Goal: Task Accomplishment & Management: Complete application form

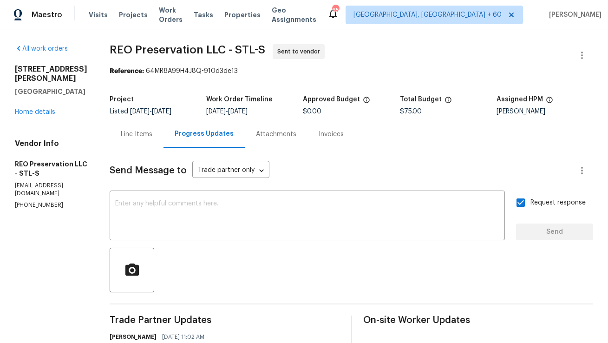
click at [138, 137] on div "Line Items" at bounding box center [137, 133] width 54 height 27
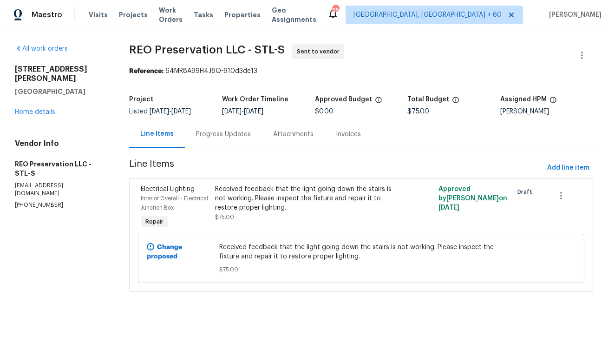
click at [239, 137] on div "Progress Updates" at bounding box center [223, 134] width 55 height 9
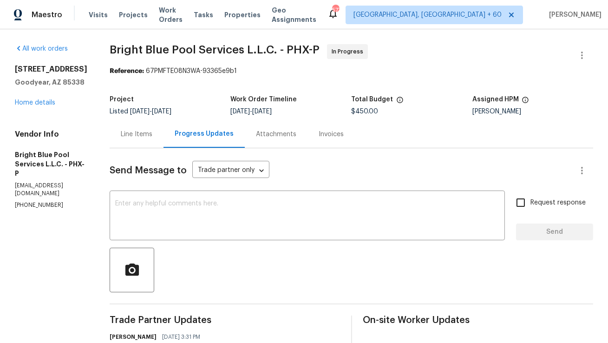
click at [122, 139] on div "Line Items" at bounding box center [137, 134] width 32 height 9
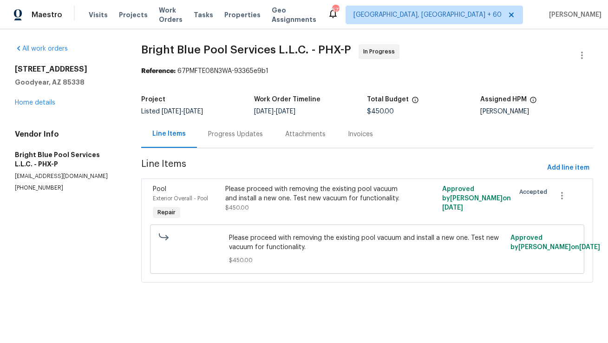
click at [235, 132] on div "Progress Updates" at bounding box center [235, 134] width 55 height 9
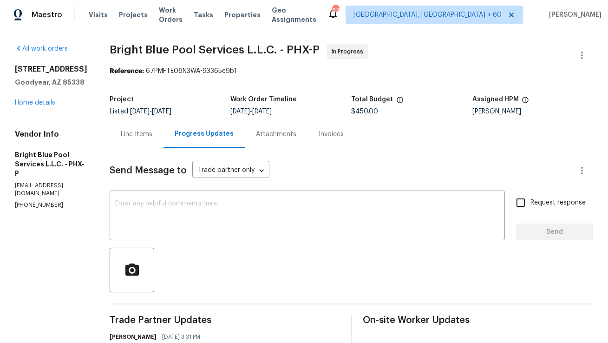
scroll to position [6, 0]
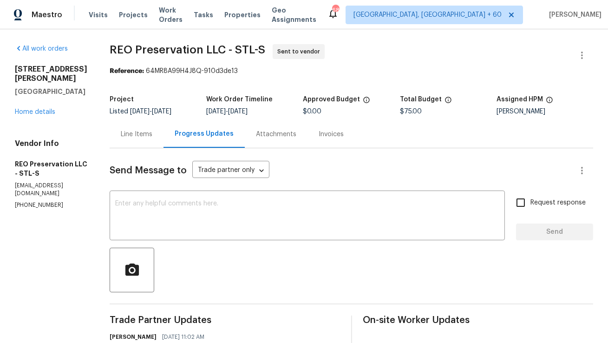
click at [131, 133] on div "Line Items" at bounding box center [137, 134] width 32 height 9
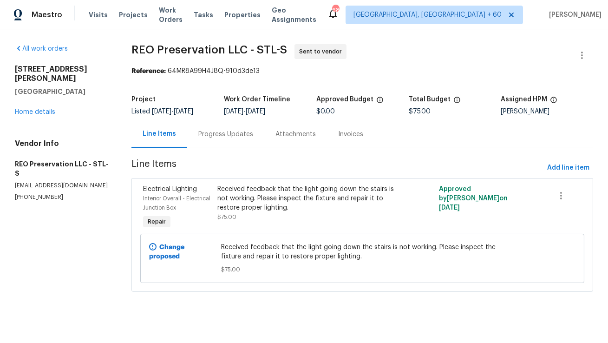
click at [213, 137] on div "Progress Updates" at bounding box center [225, 134] width 55 height 9
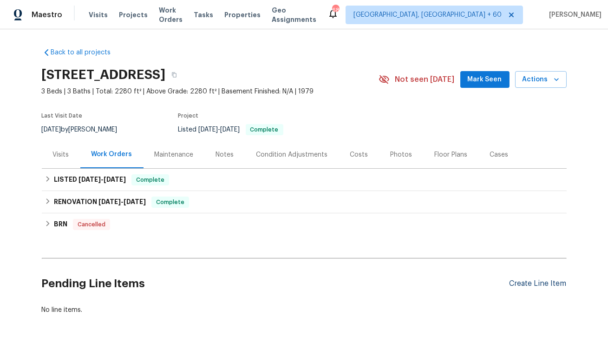
click at [558, 282] on div "Create Line Item" at bounding box center [538, 283] width 57 height 9
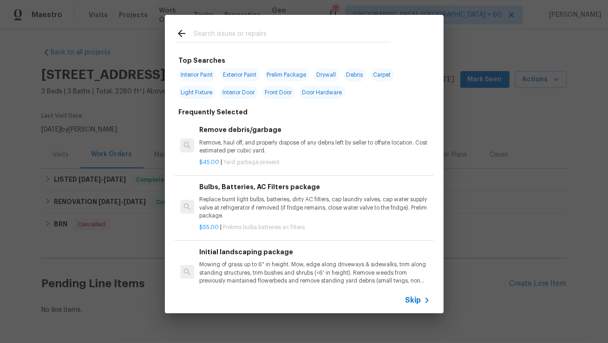
click at [289, 37] on input "text" at bounding box center [292, 35] width 197 height 14
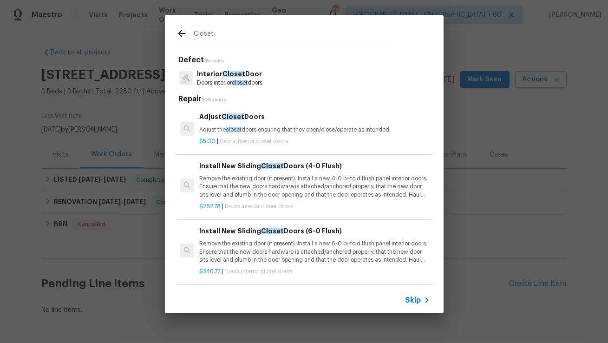
type input "Closet"
click at [256, 83] on p "Doors interior closet doors" at bounding box center [230, 83] width 66 height 8
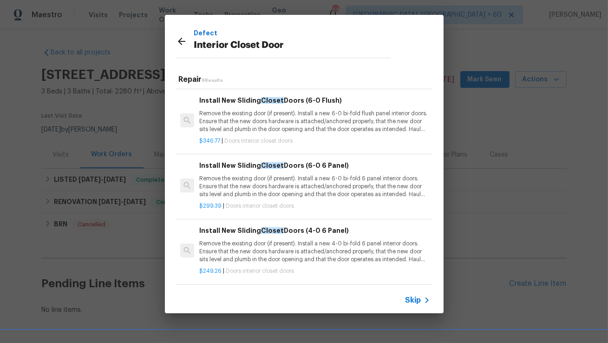
scroll to position [127, 0]
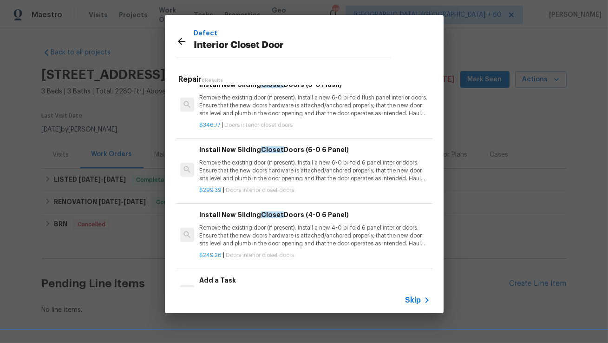
click at [220, 278] on h6 "Add a Task" at bounding box center [314, 280] width 230 height 10
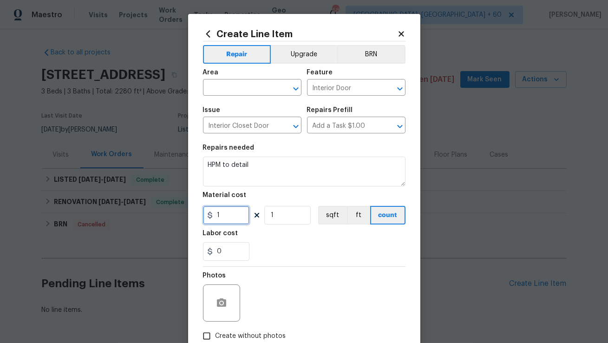
click at [238, 211] on input "1" at bounding box center [226, 215] width 46 height 19
type input "75"
click at [207, 332] on input "Create without photos" at bounding box center [207, 336] width 18 height 18
checkbox input "true"
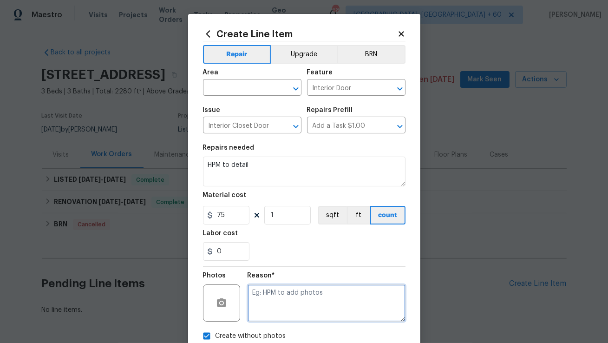
click at [293, 307] on textarea at bounding box center [327, 302] width 158 height 37
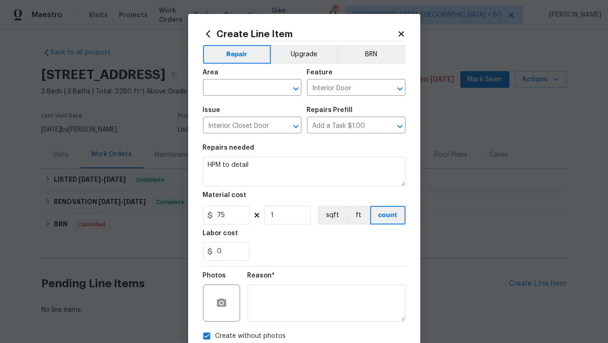
click at [271, 79] on div "Area" at bounding box center [252, 75] width 98 height 12
click at [270, 89] on input "text" at bounding box center [239, 88] width 72 height 14
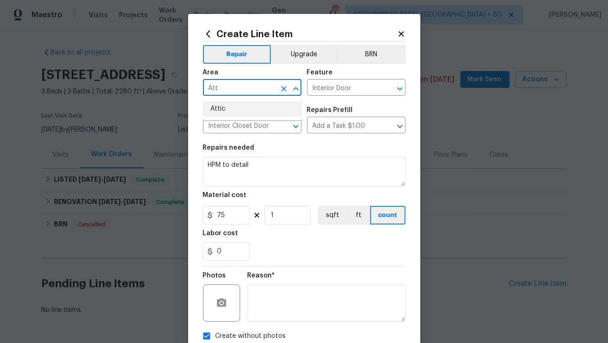
click at [248, 113] on li "Attic" at bounding box center [252, 108] width 98 height 15
type input "Attic"
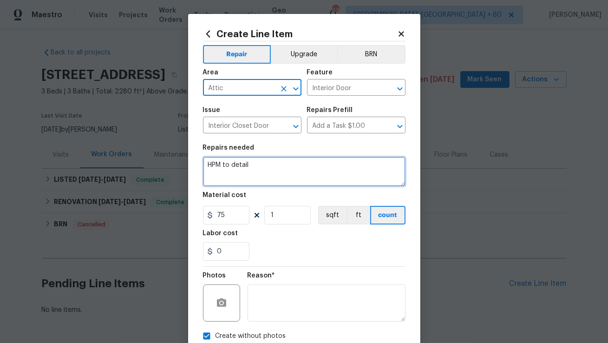
click at [273, 174] on textarea "HPM to detail" at bounding box center [304, 172] width 203 height 30
paste textarea "Received feedback that the attic access panel in the master bedroom closet is u…"
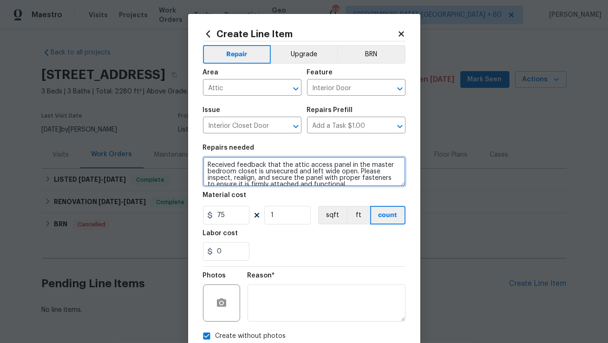
scroll to position [57, 0]
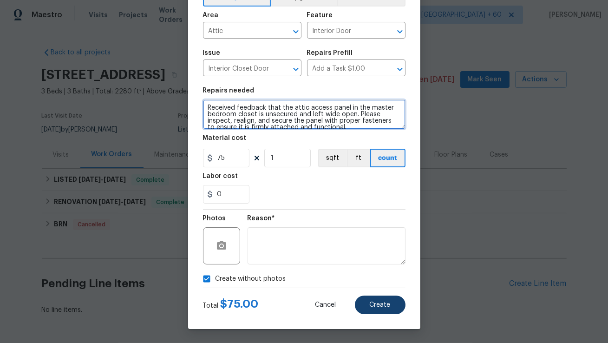
type textarea "Received feedback that the attic access panel in the master bedroom closet is u…"
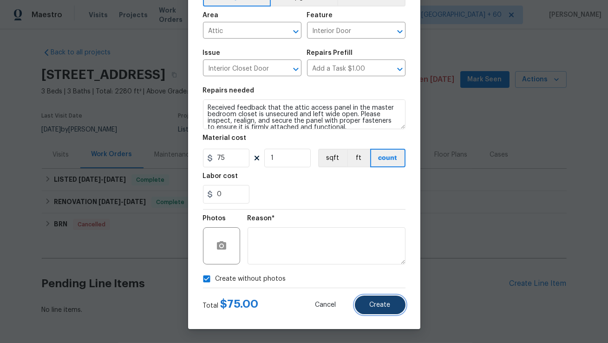
click at [371, 302] on span "Create" at bounding box center [380, 305] width 21 height 7
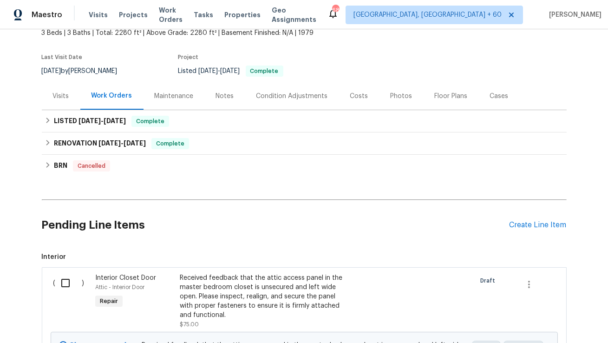
scroll to position [159, 0]
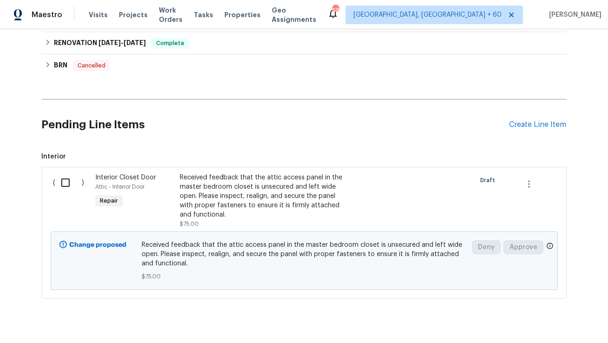
click at [67, 184] on input "checkbox" at bounding box center [69, 183] width 26 height 20
checkbox input "true"
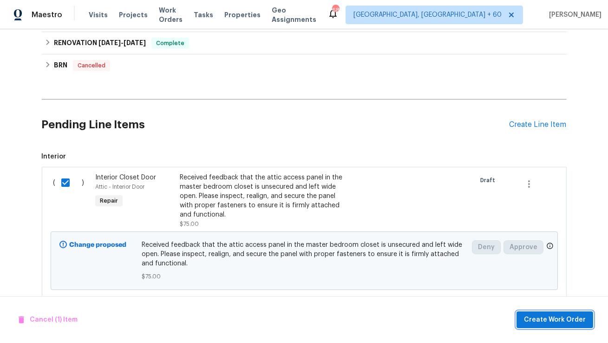
click at [533, 315] on span "Create Work Order" at bounding box center [555, 320] width 62 height 12
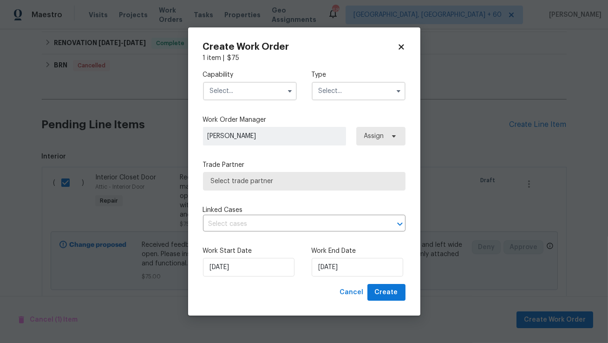
click at [275, 91] on input "text" at bounding box center [250, 91] width 94 height 19
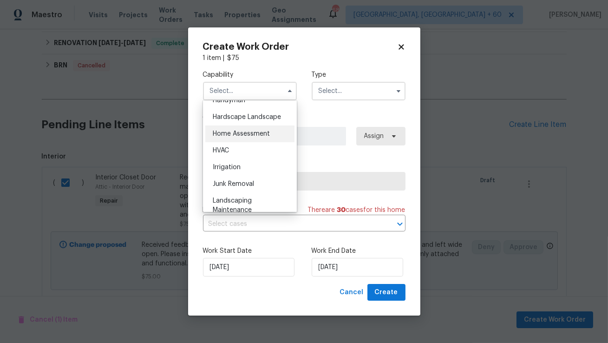
scroll to position [521, 0]
click at [248, 105] on div "Handyman" at bounding box center [249, 101] width 89 height 17
type input "Handyman"
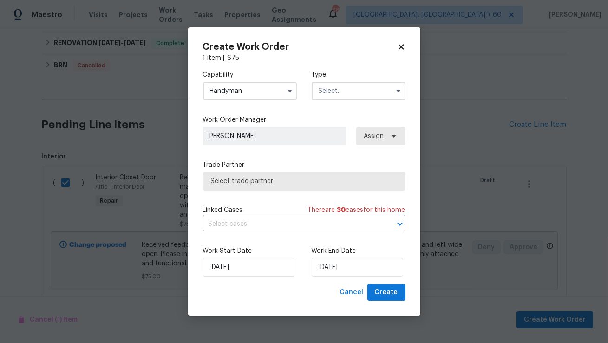
click at [352, 96] on input "text" at bounding box center [359, 91] width 94 height 19
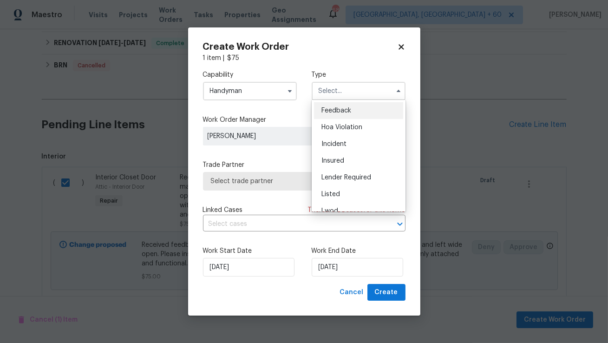
click at [335, 113] on span "Feedback" at bounding box center [337, 110] width 30 height 7
type input "Feedback"
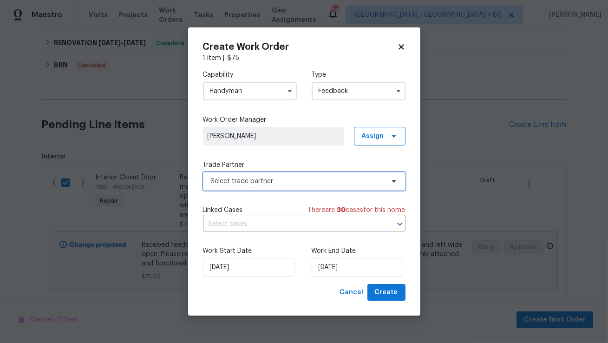
click at [245, 177] on span "Select trade partner" at bounding box center [297, 181] width 173 height 9
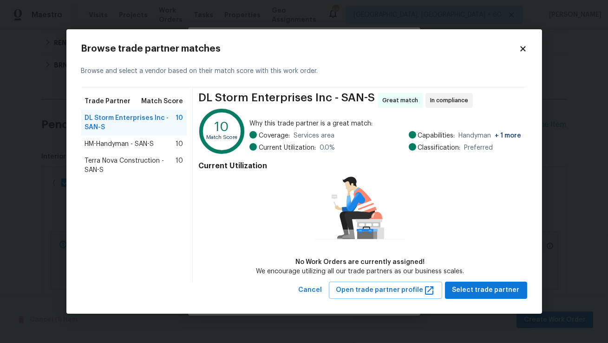
click at [148, 138] on div "HM-Handyman - SAN-S 10" at bounding box center [134, 144] width 106 height 17
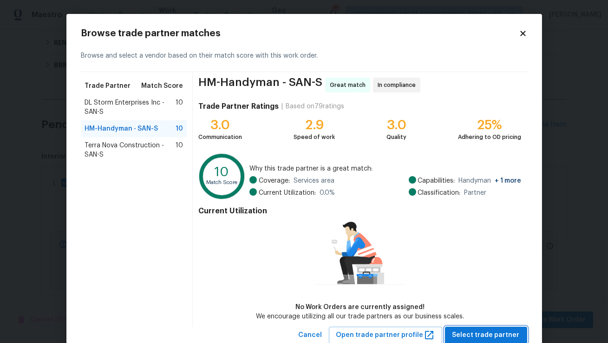
click at [506, 332] on span "Select trade partner" at bounding box center [486, 335] width 67 height 12
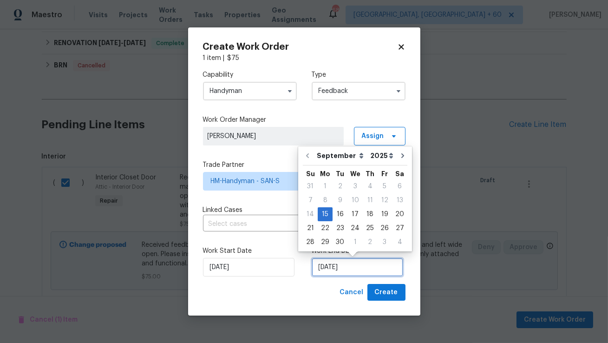
click at [335, 268] on input "15/09/2025" at bounding box center [358, 267] width 92 height 19
click at [351, 215] on div "17" at bounding box center [355, 214] width 15 height 13
type input "17/09/2025"
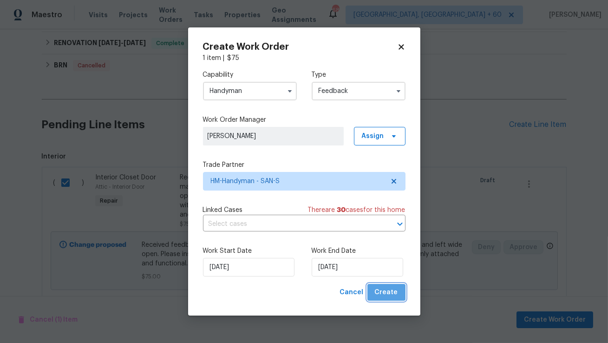
click at [395, 295] on span "Create" at bounding box center [386, 293] width 23 height 12
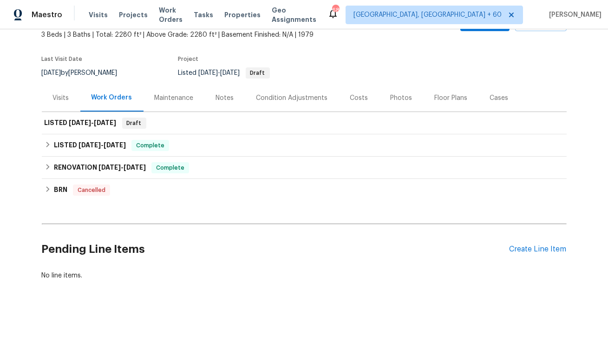
scroll to position [0, 0]
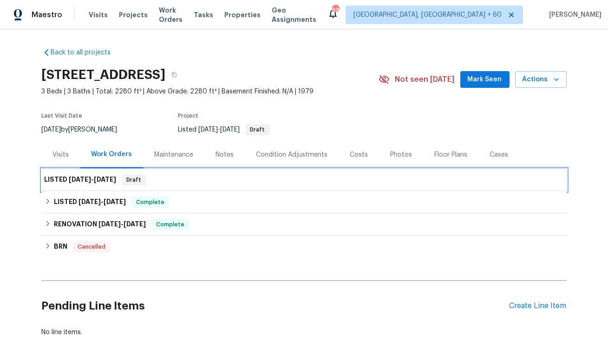
click at [110, 184] on h6 "LISTED 9/15/25 - 9/17/25" at bounding box center [81, 179] width 72 height 11
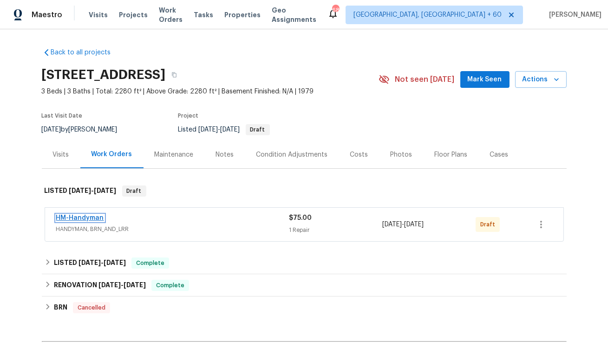
click at [90, 215] on link "HM-Handyman" at bounding box center [80, 218] width 48 height 7
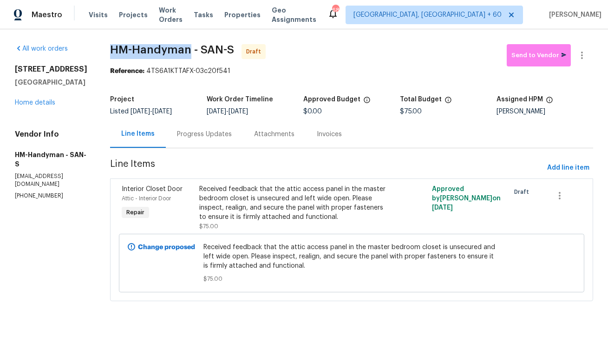
copy span "HM-Handyman"
drag, startPoint x: 119, startPoint y: 48, endPoint x: 198, endPoint y: 45, distance: 79.1
click at [198, 45] on span "HM-Handyman - SAN-S" at bounding box center [172, 49] width 124 height 11
click at [587, 51] on icon "button" at bounding box center [582, 55] width 11 height 11
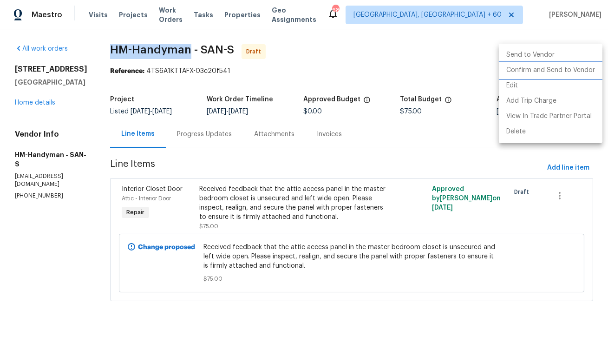
click at [573, 73] on li "Confirm and Send to Vendor" at bounding box center [551, 70] width 104 height 15
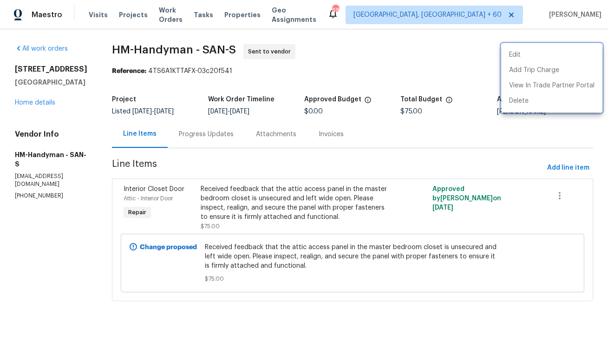
click at [194, 70] on div at bounding box center [304, 171] width 608 height 343
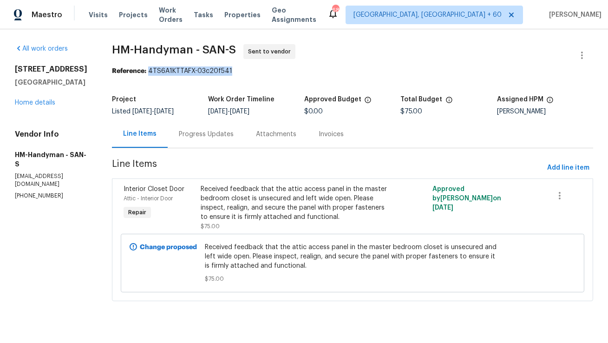
drag, startPoint x: 157, startPoint y: 71, endPoint x: 236, endPoint y: 69, distance: 79.9
click at [236, 69] on div "Reference: 4TS6A1KTTAFX-03c20f541" at bounding box center [352, 70] width 481 height 9
copy div "4TS6A1KTTAFX-03c20f541"
click at [216, 140] on div "Progress Updates" at bounding box center [206, 133] width 77 height 27
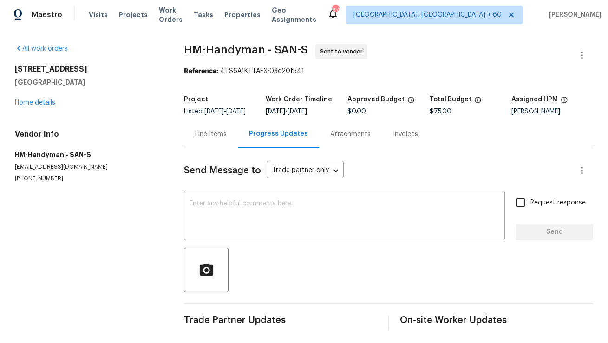
click at [211, 139] on div "Line Items" at bounding box center [211, 134] width 32 height 9
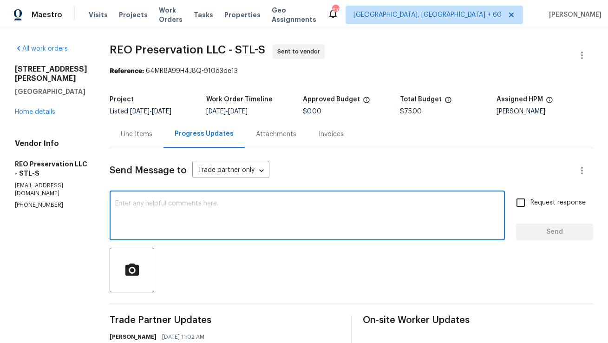
click at [157, 210] on textarea at bounding box center [307, 216] width 384 height 33
click at [134, 205] on textarea "Reassigned" at bounding box center [307, 216] width 384 height 33
click at [129, 201] on textarea "Reassigned" at bounding box center [307, 216] width 384 height 33
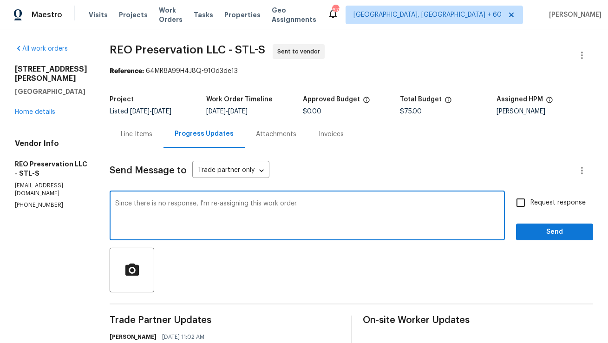
type textarea "Since there is no response, I'm re-assigning this work order."
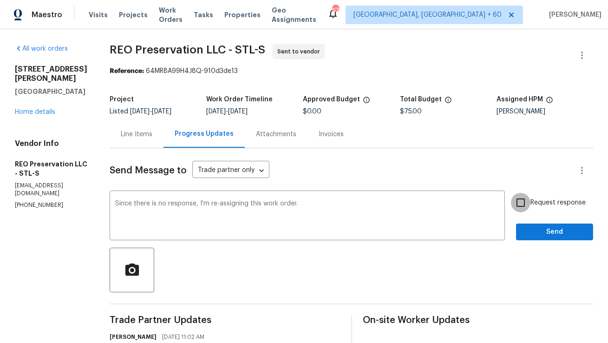
click at [519, 208] on input "Request response" at bounding box center [521, 203] width 20 height 20
checkbox input "true"
click at [550, 234] on span "Send" at bounding box center [555, 232] width 62 height 12
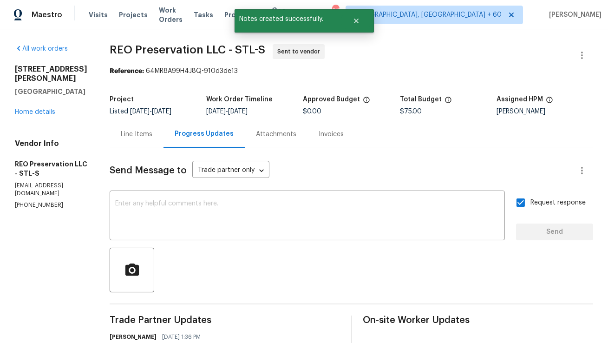
click at [134, 128] on div "Line Items" at bounding box center [137, 133] width 54 height 27
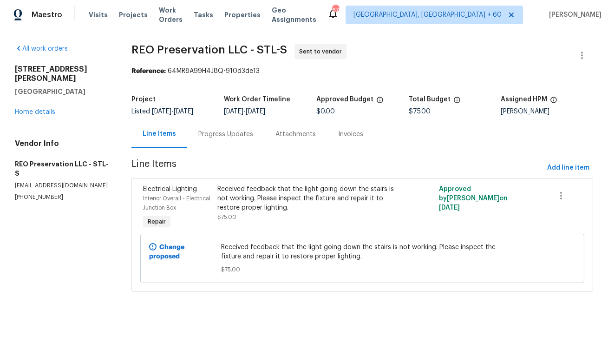
click at [226, 138] on div "Progress Updates" at bounding box center [225, 134] width 55 height 9
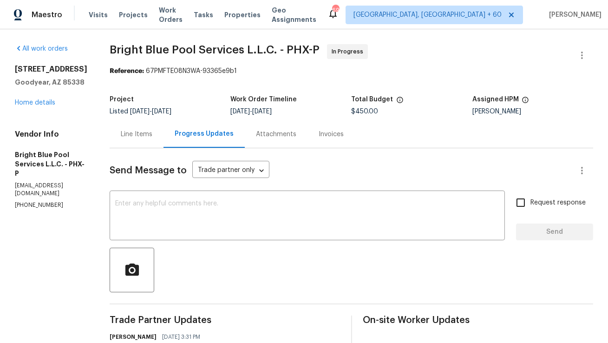
click at [146, 138] on div "Line Items" at bounding box center [137, 133] width 54 height 27
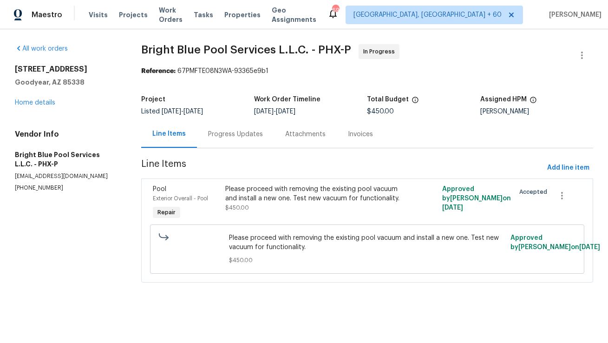
click at [236, 138] on div "Progress Updates" at bounding box center [235, 134] width 55 height 9
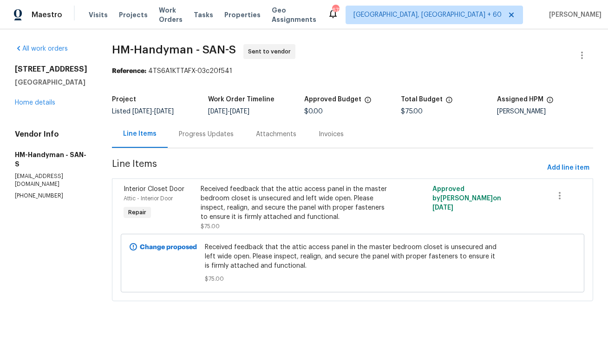
click at [203, 125] on div "Progress Updates" at bounding box center [206, 133] width 77 height 27
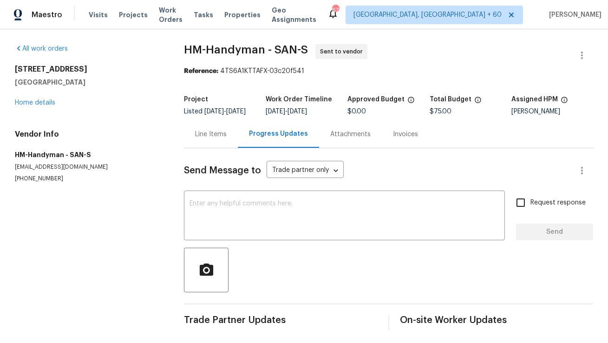
click at [183, 143] on div "All work orders [STREET_ADDRESS] Home details Vendor Info HM-Handyman - SAN-S […" at bounding box center [304, 187] width 608 height 316
click at [196, 139] on div "Line Items" at bounding box center [211, 134] width 32 height 9
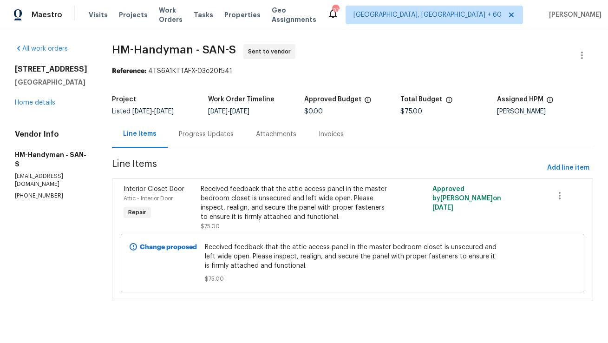
click at [206, 131] on div "Progress Updates" at bounding box center [206, 134] width 55 height 9
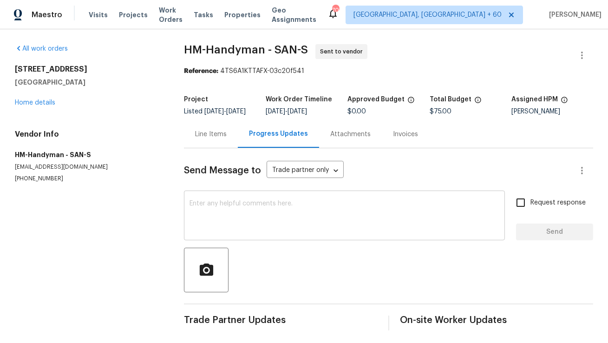
scroll to position [9, 0]
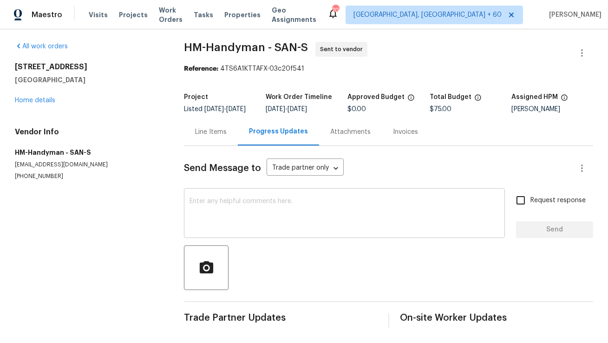
click at [213, 210] on textarea at bounding box center [345, 214] width 310 height 33
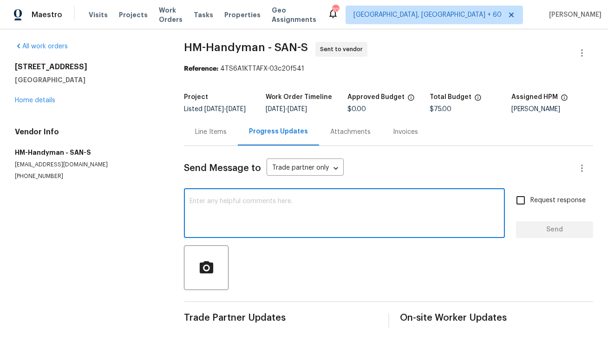
paste textarea "Hi, this is Anthony with Opendoor. I’m confirming you received the WO for the p…"
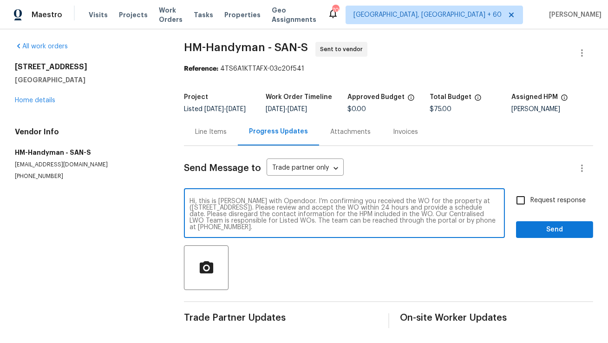
drag, startPoint x: 466, startPoint y: 201, endPoint x: 285, endPoint y: 207, distance: 180.4
click at [285, 207] on textarea "Hi, this is [PERSON_NAME] with Opendoor. I’m confirming you received the WO for…" at bounding box center [345, 214] width 310 height 33
paste textarea "2644 La Costa Ave, Carlsbad, CA 92009"
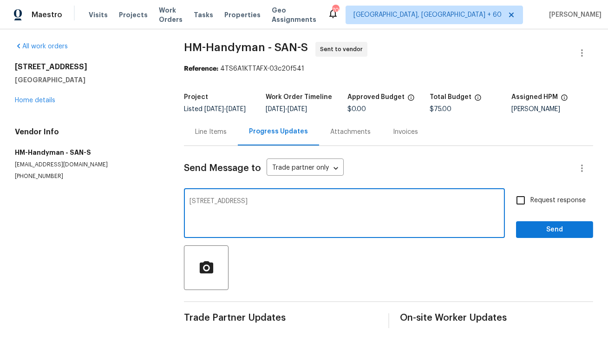
paste textarea "2644 La Costa Ave, Carlsbad, CA 92009"
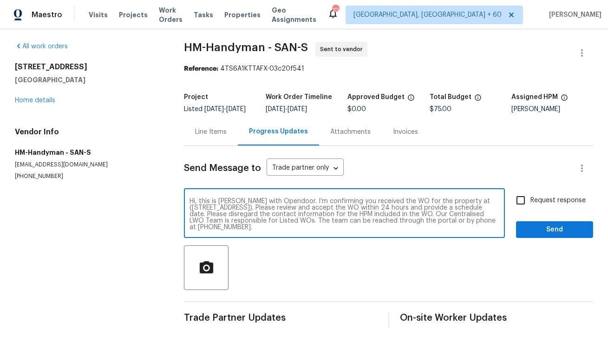
type textarea "Hi, this is Anthony with Opendoor. I’m confirming you received the WO for the p…"
click at [525, 200] on input "Request response" at bounding box center [521, 200] width 20 height 20
checkbox input "true"
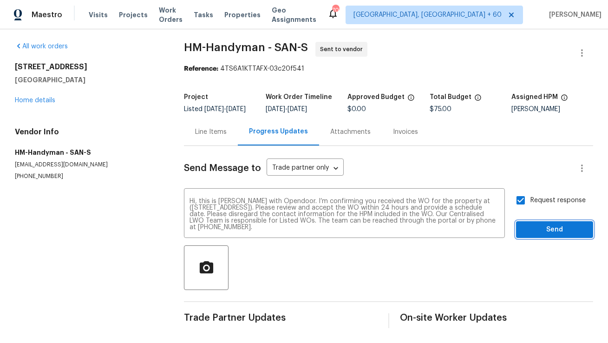
click at [536, 231] on span "Send" at bounding box center [555, 230] width 62 height 12
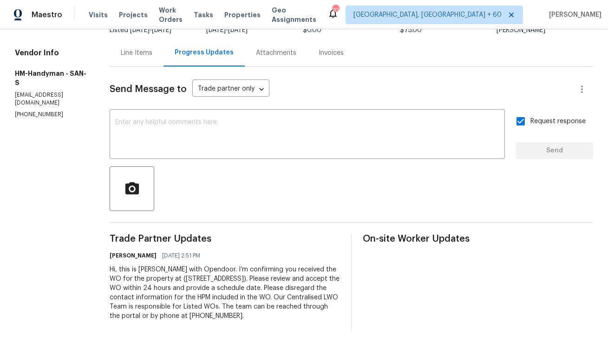
scroll to position [84, 0]
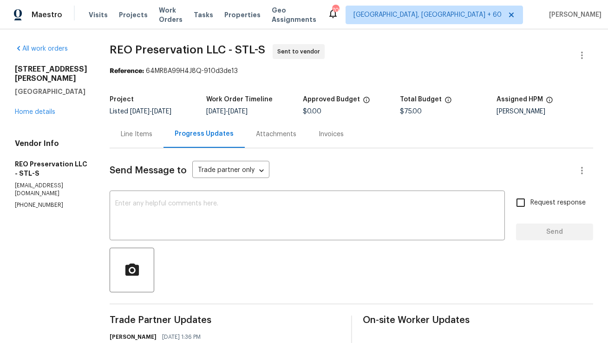
click at [144, 137] on div "Line Items" at bounding box center [137, 133] width 54 height 27
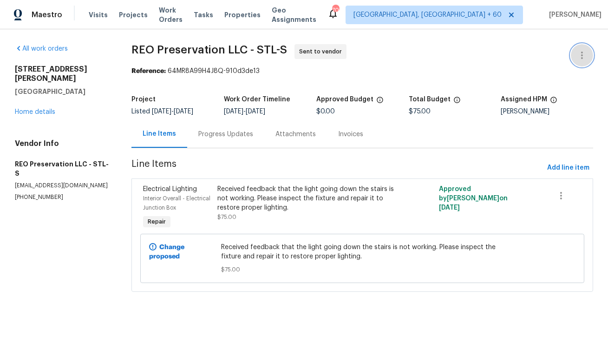
click at [591, 56] on button "button" at bounding box center [582, 55] width 22 height 22
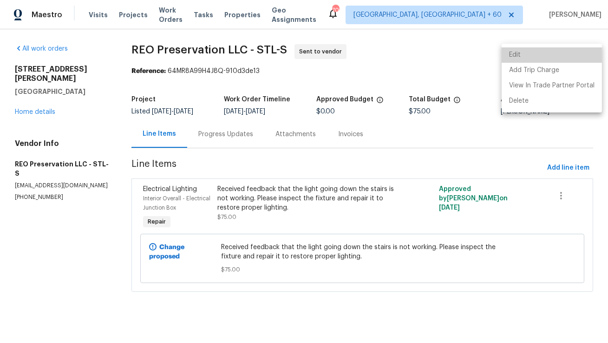
click at [571, 58] on li "Edit" at bounding box center [552, 54] width 100 height 15
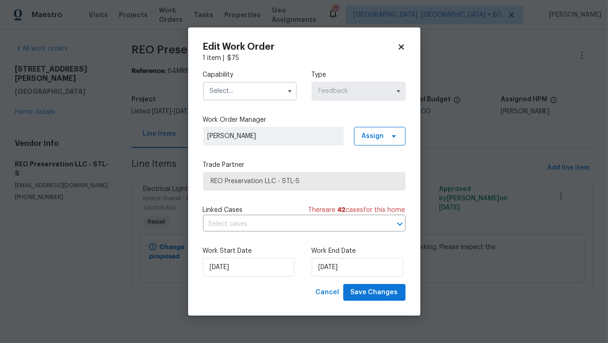
click at [291, 96] on span at bounding box center [290, 91] width 14 height 14
click at [285, 91] on button "button" at bounding box center [289, 90] width 11 height 11
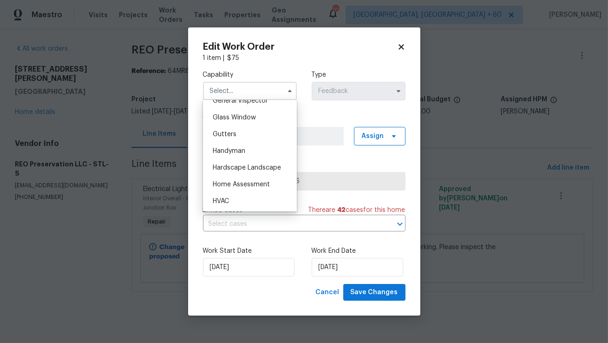
scroll to position [473, 0]
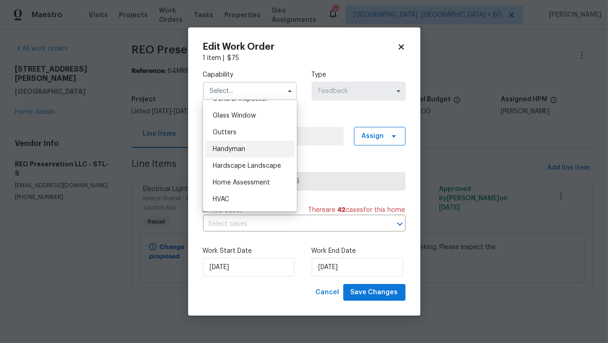
click at [253, 148] on div "Handyman" at bounding box center [249, 149] width 89 height 17
type input "Handyman"
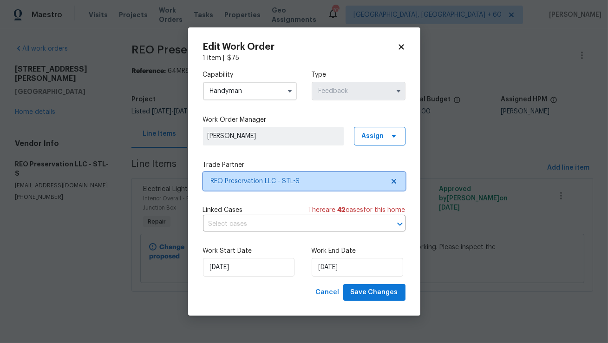
click at [257, 177] on span "REO Preservation LLC - STL-S" at bounding box center [297, 181] width 173 height 9
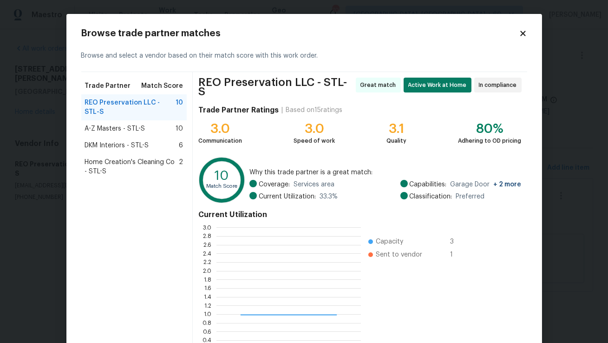
scroll to position [130, 144]
click at [164, 124] on div "A-Z Masters - STL-S 10" at bounding box center [134, 128] width 98 height 9
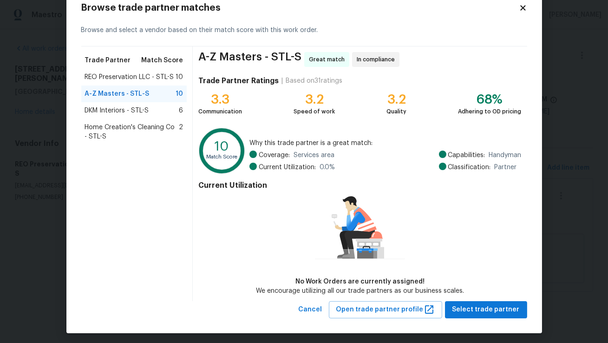
scroll to position [29, 0]
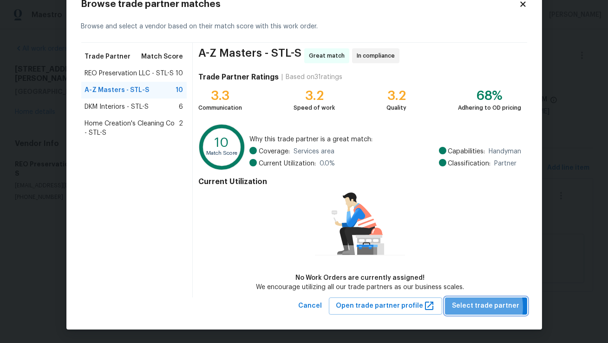
click at [471, 307] on span "Select trade partner" at bounding box center [486, 306] width 67 height 12
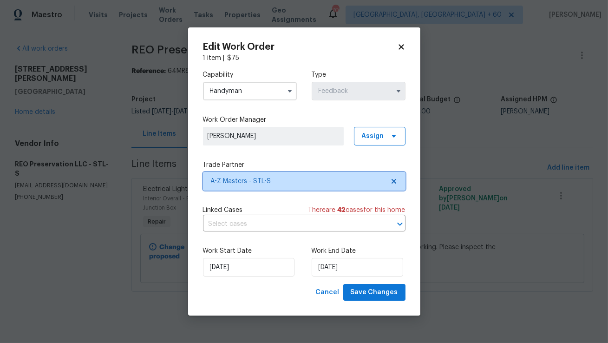
scroll to position [0, 0]
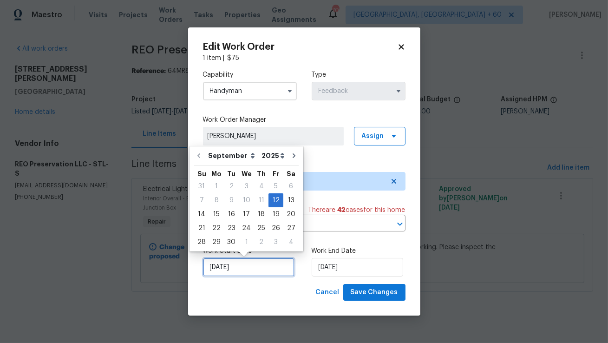
click at [266, 264] on input "12/09/2025" at bounding box center [249, 267] width 92 height 19
click at [219, 217] on div "15" at bounding box center [216, 214] width 15 height 13
type input "15/09/2025"
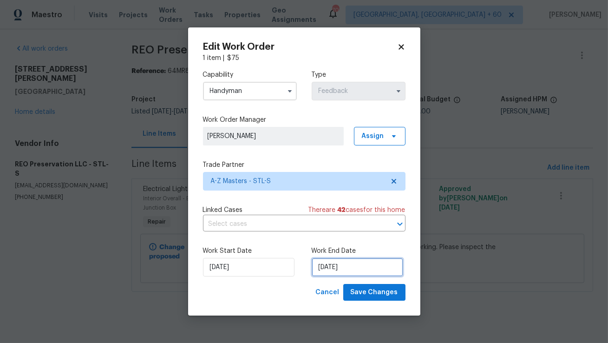
click at [343, 266] on input "16/09/2025" at bounding box center [358, 267] width 92 height 19
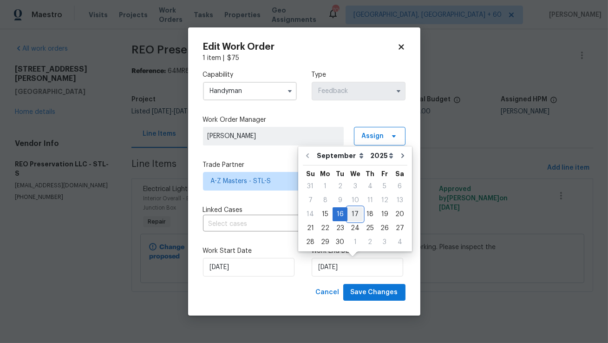
click at [354, 217] on div "17" at bounding box center [355, 214] width 15 height 13
type input "17/09/2025"
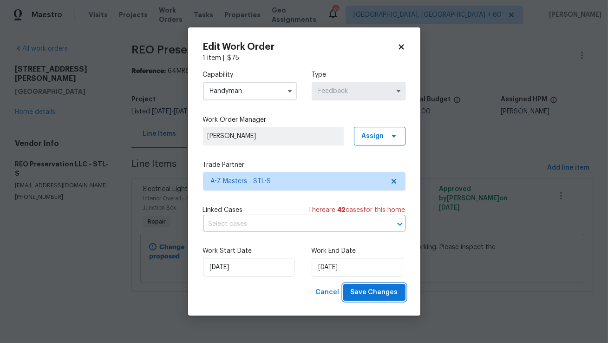
click at [370, 290] on span "Save Changes" at bounding box center [374, 293] width 47 height 12
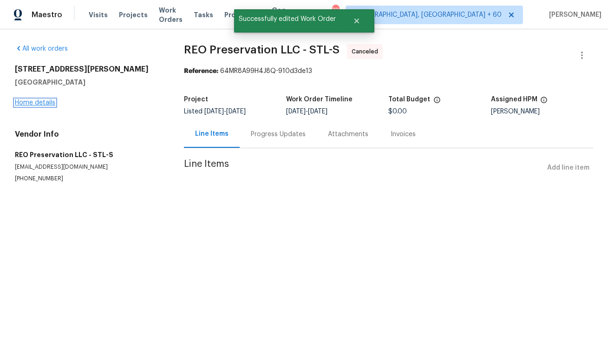
click at [39, 100] on link "Home details" at bounding box center [35, 102] width 40 height 7
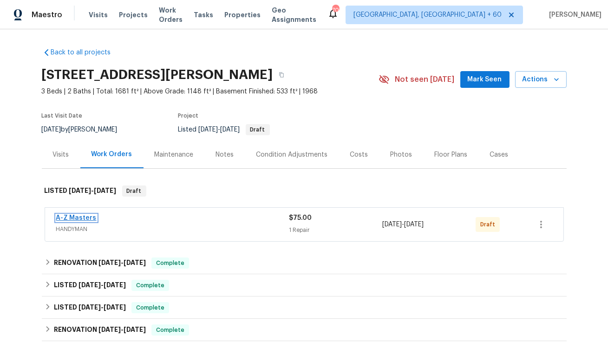
click at [74, 215] on link "A-Z Masters" at bounding box center [76, 218] width 40 height 7
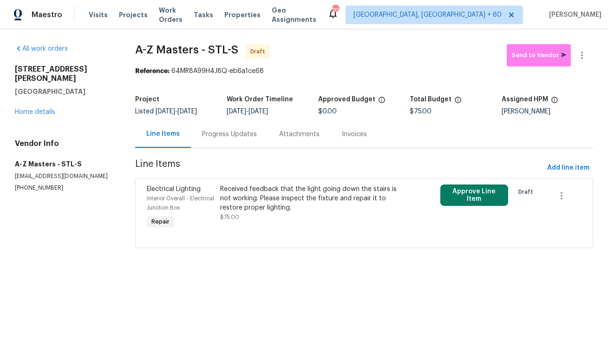
click at [215, 138] on div "Progress Updates" at bounding box center [229, 134] width 55 height 9
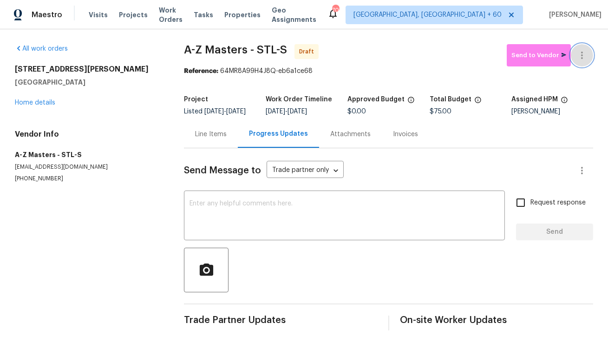
click at [581, 61] on button "button" at bounding box center [582, 55] width 22 height 22
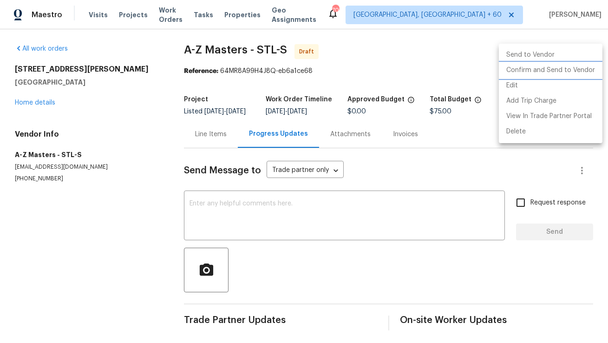
click at [568, 70] on li "Confirm and Send to Vendor" at bounding box center [551, 70] width 104 height 15
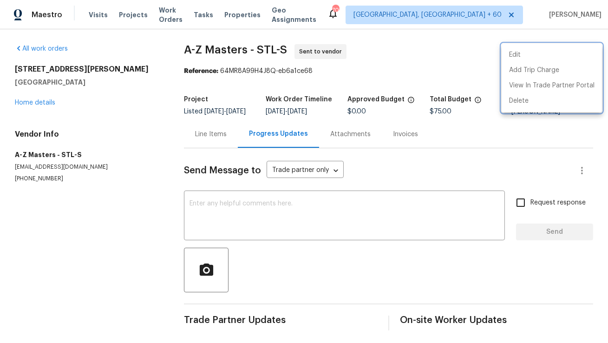
click at [263, 209] on div at bounding box center [304, 171] width 608 height 343
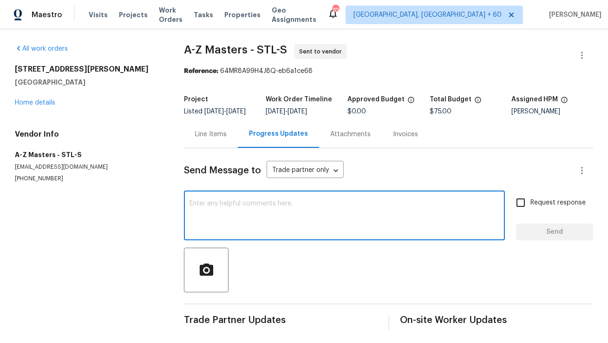
click at [263, 209] on textarea at bounding box center [345, 216] width 310 height 33
paste textarea "Hi, this is Anthony with Opendoor. I’m confirming you received the WO for the p…"
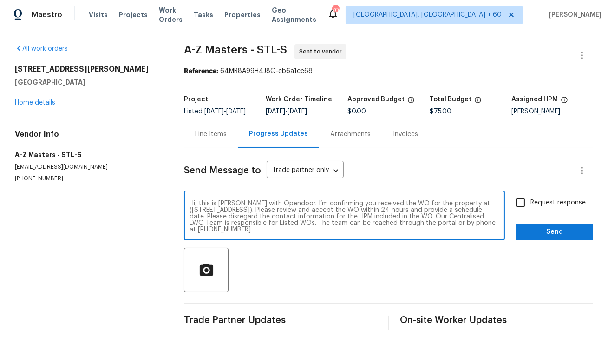
drag, startPoint x: 466, startPoint y: 212, endPoint x: 283, endPoint y: 215, distance: 183.1
click at [283, 215] on textarea "Hi, this is Anthony with Opendoor. I’m confirming you received the WO for the p…" at bounding box center [345, 216] width 310 height 33
click at [284, 216] on textarea "Hi, this is Anthony with Opendoor. I’m confirming you received the WO for the p…" at bounding box center [345, 216] width 310 height 33
click at [297, 219] on textarea "Hi, this is Anthony with Opendoor. I’m confirming you received the WO for the p…" at bounding box center [345, 216] width 310 height 33
drag, startPoint x: 284, startPoint y: 214, endPoint x: 466, endPoint y: 209, distance: 182.2
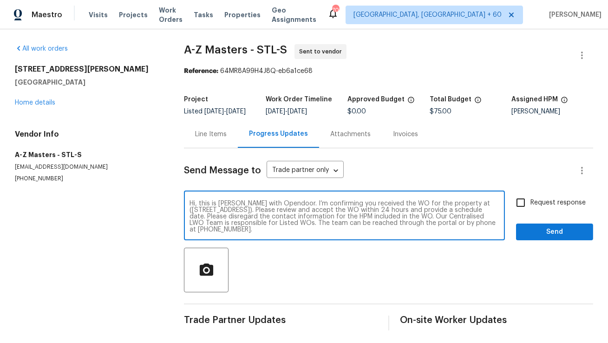
click at [466, 209] on textarea "Hi, this is Anthony with Opendoor. I’m confirming you received the WO for the p…" at bounding box center [345, 216] width 310 height 33
paste textarea "4947 Brunston Dr, Saint Louis, MO 63128"
click at [435, 233] on textarea "Hi, this is Anthony with Opendoor. I’m confirming you received the WO for the p…" at bounding box center [345, 216] width 310 height 33
type textarea "Hi, this is Anthony with Opendoor. I’m confirming you received the WO for the p…"
click at [520, 206] on input "Request response" at bounding box center [521, 203] width 20 height 20
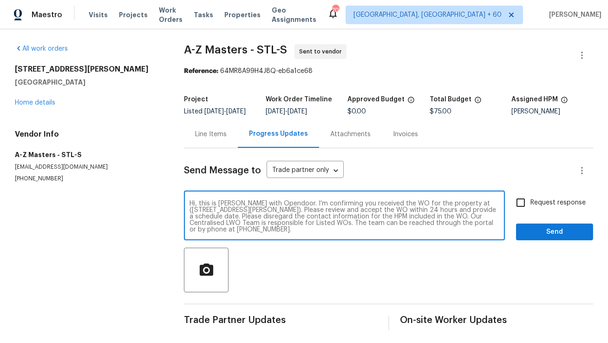
checkbox input "true"
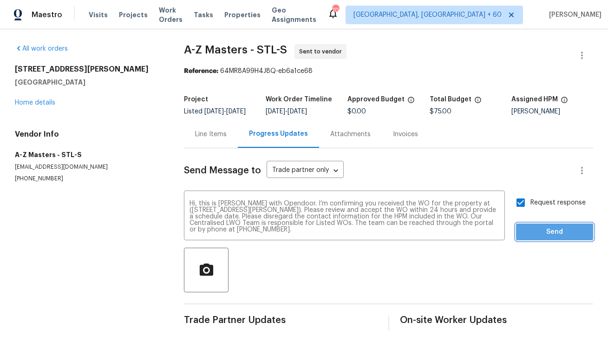
click at [544, 238] on span "Send" at bounding box center [555, 232] width 62 height 12
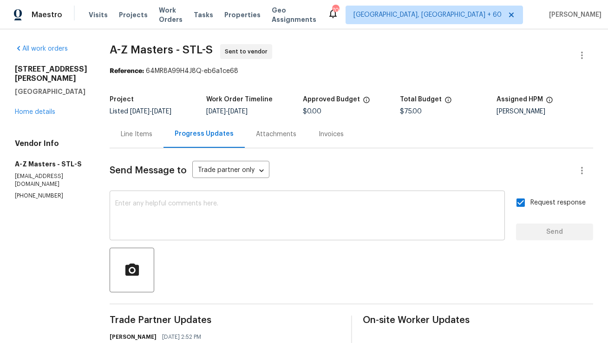
click at [256, 206] on textarea at bounding box center [307, 216] width 384 height 33
copy span "A-Z Masters"
drag, startPoint x: 90, startPoint y: 48, endPoint x: 151, endPoint y: 48, distance: 60.9
click at [151, 48] on span "A-Z Masters - STL-S" at bounding box center [161, 49] width 103 height 11
drag, startPoint x: 127, startPoint y: 71, endPoint x: 270, endPoint y: 71, distance: 142.6
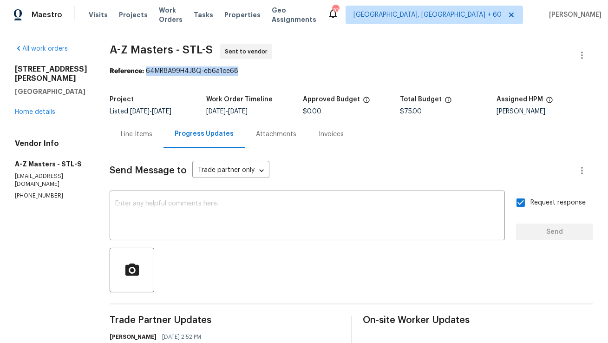
click at [270, 71] on div "Reference: 64MR8A99H4J8Q-eb6a1ce68" at bounding box center [352, 70] width 484 height 9
copy div "64MR8A99H4J8Q-eb6a1ce68"
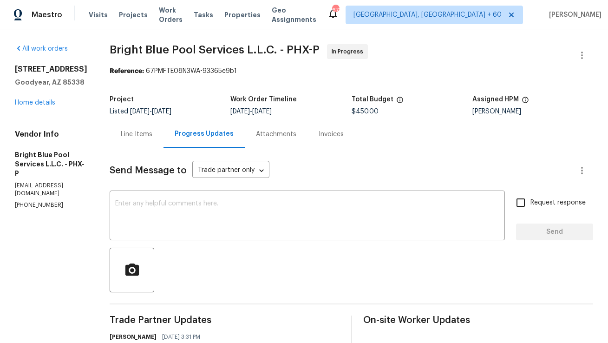
scroll to position [276, 0]
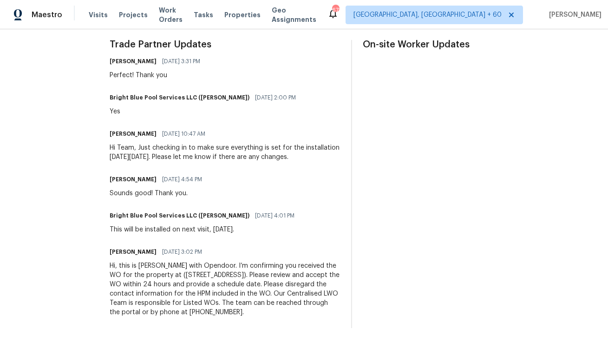
copy div "Hi, this is [PERSON_NAME] with Opendoor. I’m confirming you received the WO for…"
drag, startPoint x: 288, startPoint y: 312, endPoint x: 101, endPoint y: 263, distance: 192.8
click at [101, 263] on div "All work orders [STREET_ADDRESS] Home details Vendor Info Bright Blue Pool Serv…" at bounding box center [304, 48] width 608 height 589
